Goal: Transaction & Acquisition: Obtain resource

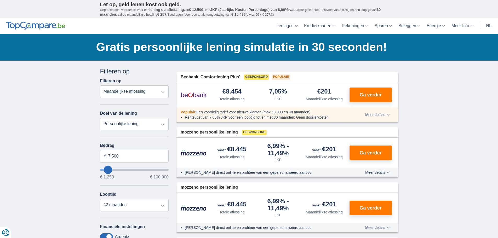
click at [158, 93] on select "Totale aflossing JKP Maandelijkse aflossing" at bounding box center [134, 91] width 69 height 13
click at [162, 124] on select "Persoonlijke lening Auto Moto / fiets Mobilhome / caravan Renovatie Energie Sch…" at bounding box center [134, 124] width 69 height 13
select select "vehicleLoan"
click at [100, 118] on select "Persoonlijke lening Auto Moto / fiets Mobilhome / caravan Renovatie Energie Sch…" at bounding box center [134, 124] width 69 height 13
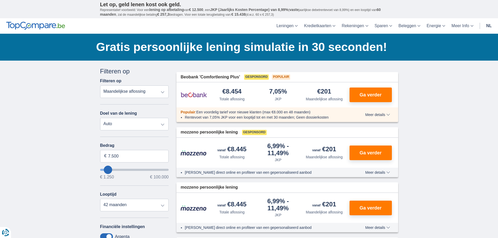
select select "3-4"
type input "15.000"
type input "15250"
select select "60"
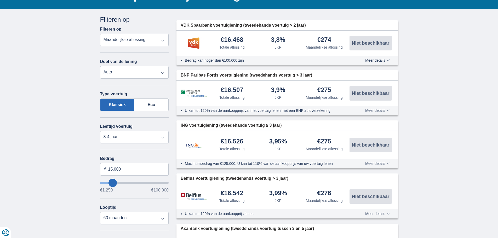
scroll to position [52, 0]
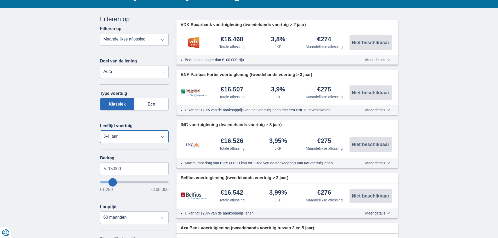
click at [167, 136] on select "Nieuw 0-1 jaar 1-2 jaar 2-3 jaar 3-4 jaar 4-5 jaar 5+ jaar" at bounding box center [134, 136] width 69 height 13
select select "5+"
click at [100, 130] on select "Nieuw 0-1 jaar 1-2 jaar 2-3 jaar 3-4 jaar 4-5 jaar 5+ jaar" at bounding box center [134, 136] width 69 height 13
click at [131, 170] on input "15.000" at bounding box center [134, 168] width 69 height 13
drag, startPoint x: 131, startPoint y: 170, endPoint x: 109, endPoint y: 170, distance: 22.5
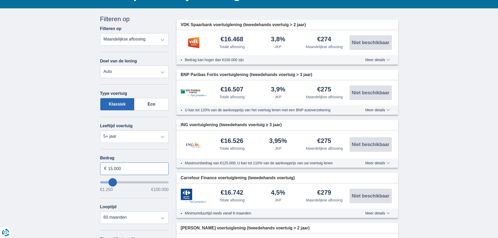
click at [109, 170] on input "15.000" at bounding box center [134, 168] width 69 height 13
type input "11.000"
type input "11250"
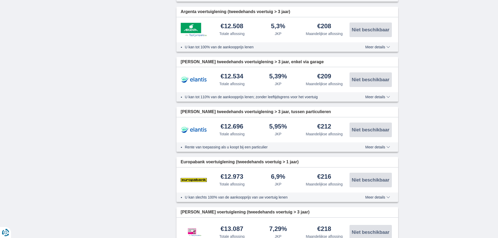
scroll to position [0, 0]
